Goal: Navigation & Orientation: Find specific page/section

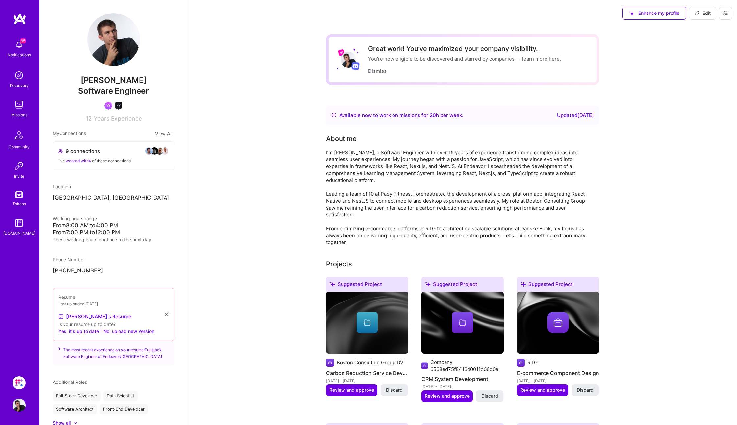
scroll to position [1289, 0]
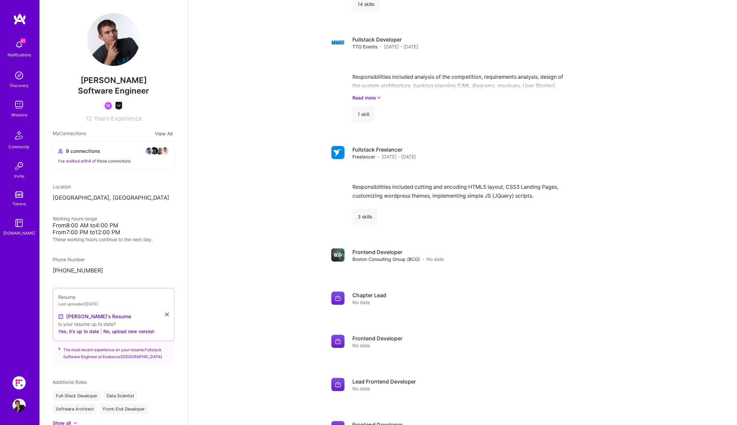
click at [22, 110] on img at bounding box center [19, 104] width 13 height 13
